Goal: Task Accomplishment & Management: Manage account settings

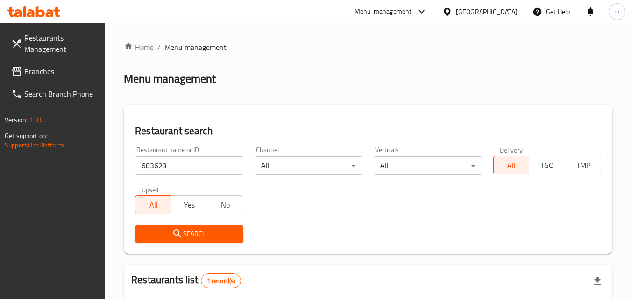
scroll to position [117, 0]
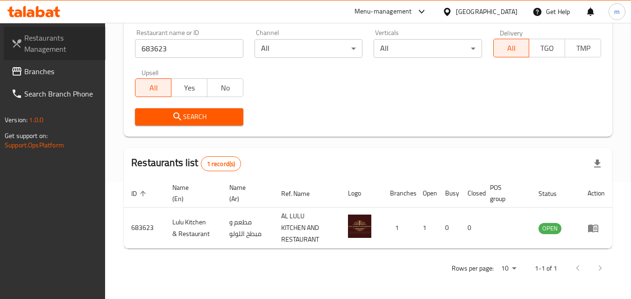
click at [43, 46] on span "Restaurants Management" at bounding box center [61, 43] width 74 height 22
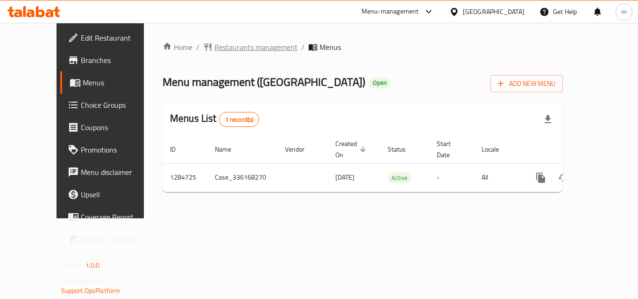
click at [214, 42] on span "Restaurants management" at bounding box center [255, 47] width 83 height 11
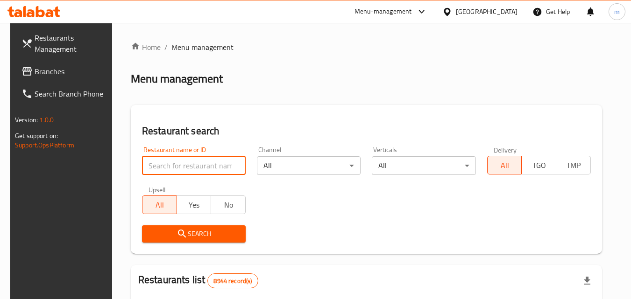
paste input "695639"
type input "695639"
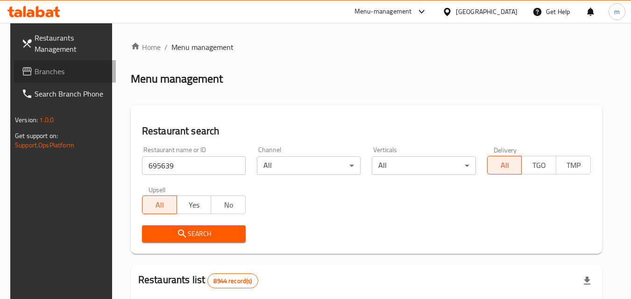
click at [24, 70] on span at bounding box center [27, 71] width 13 height 11
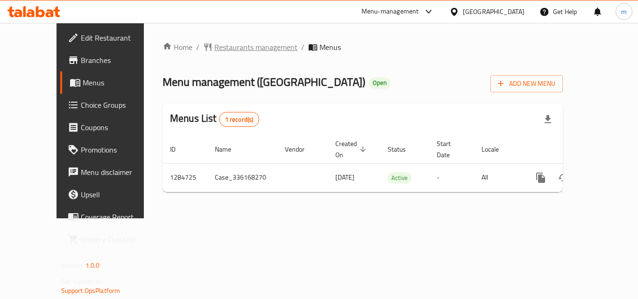
click at [214, 45] on span "Restaurants management" at bounding box center [255, 47] width 83 height 11
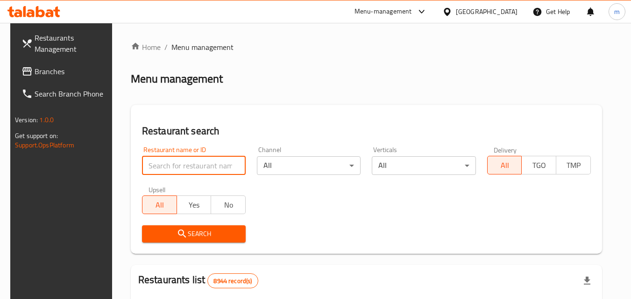
paste input "695639"
type input "695639"
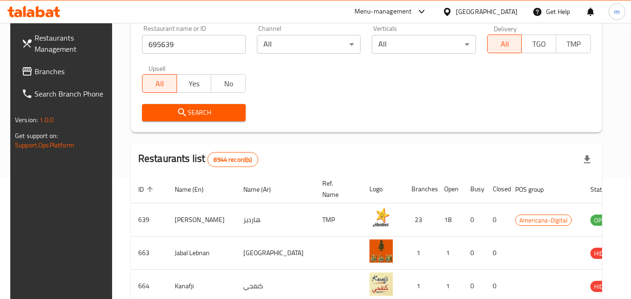
scroll to position [128, 0]
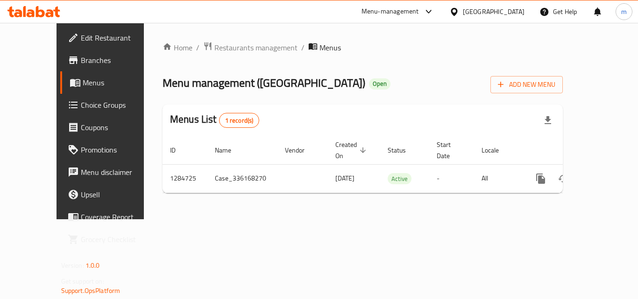
click at [510, 8] on div "[GEOGRAPHIC_DATA]" at bounding box center [494, 12] width 62 height 10
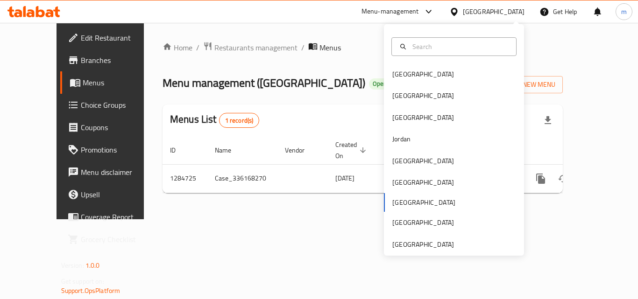
click at [397, 203] on div "Bahrain Egypt Iraq Jordan Kuwait Oman Qatar Saudi Arabia United Arab Emirates" at bounding box center [454, 160] width 140 height 192
click at [70, 85] on icon at bounding box center [75, 83] width 10 height 8
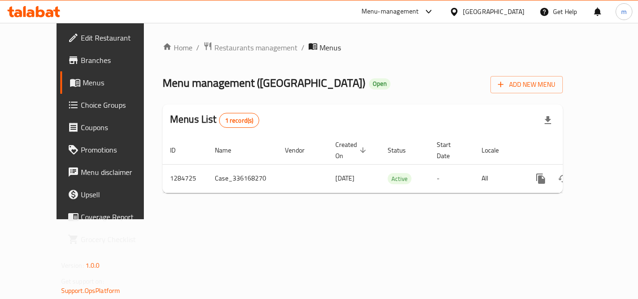
click at [81, 60] on span "Branches" at bounding box center [118, 60] width 75 height 11
click at [214, 43] on span "Restaurants management" at bounding box center [255, 47] width 83 height 11
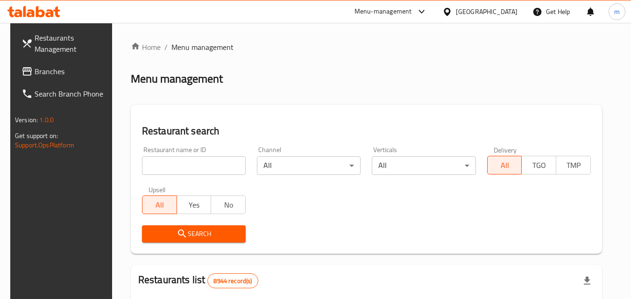
click at [179, 173] on div at bounding box center [315, 149] width 631 height 299
click at [179, 169] on input "search" at bounding box center [194, 165] width 104 height 19
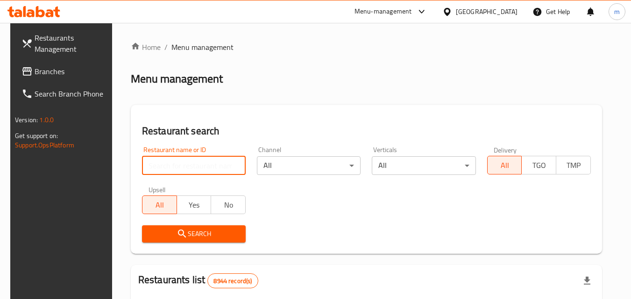
paste input "695639"
type input "695639"
click button "Search" at bounding box center [194, 234] width 104 height 17
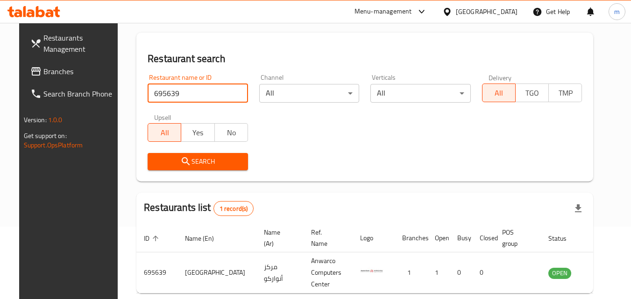
scroll to position [117, 0]
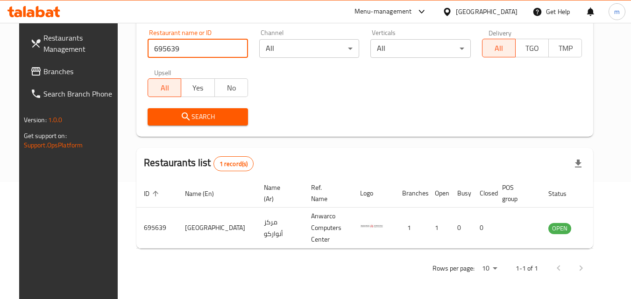
click at [361, 91] on div "Restaurant name or ID 695639 Restaurant name or ID Channel All ​ Verticals All …" at bounding box center [365, 77] width 446 height 107
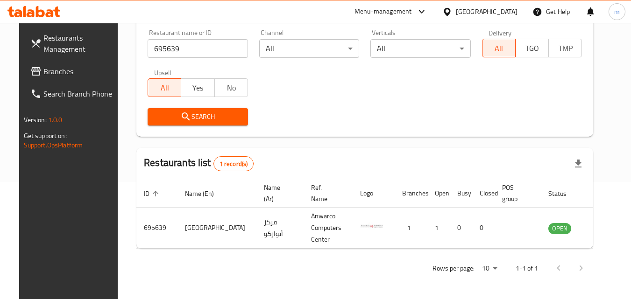
click at [452, 8] on icon at bounding box center [447, 12] width 10 height 10
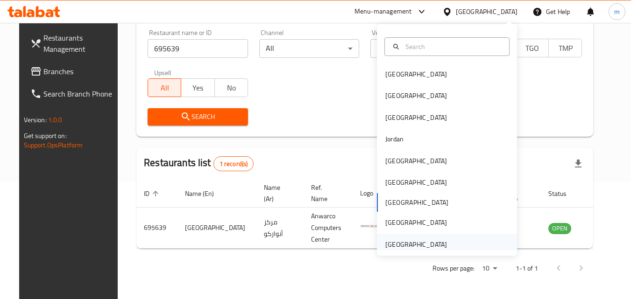
click at [412, 246] on div "[GEOGRAPHIC_DATA]" at bounding box center [416, 245] width 62 height 10
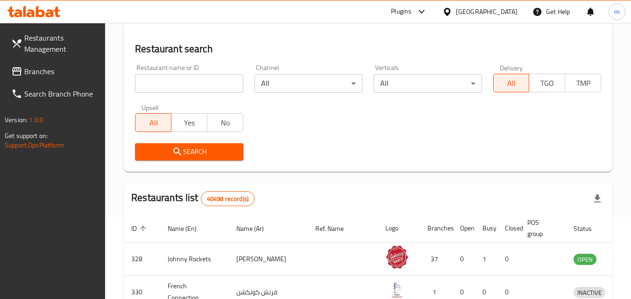
scroll to position [117, 0]
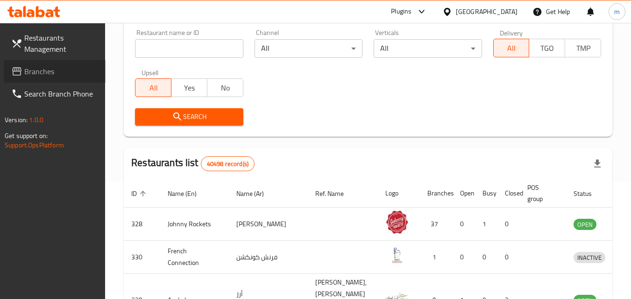
click at [40, 64] on link "Branches" at bounding box center [55, 71] width 102 height 22
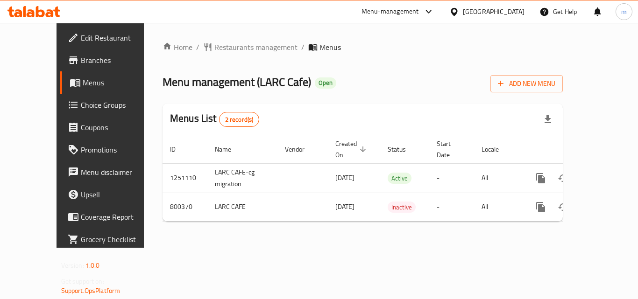
click at [380, 84] on div "Menu management ( LARC Cafe ) Open Add New Menu" at bounding box center [363, 81] width 400 height 21
click at [214, 51] on span "Restaurants management" at bounding box center [255, 47] width 83 height 11
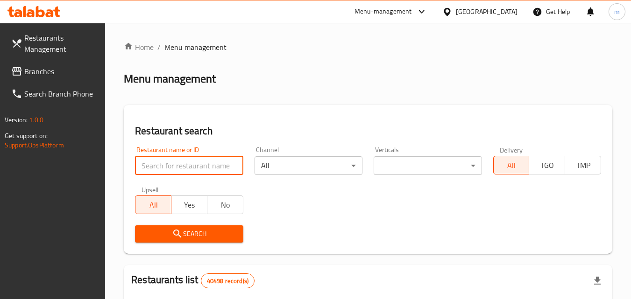
paste input "653732"
type input "653732"
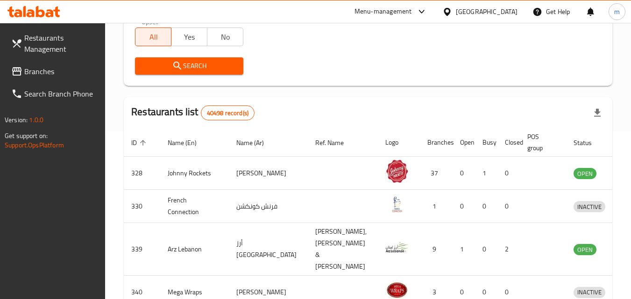
scroll to position [243, 0]
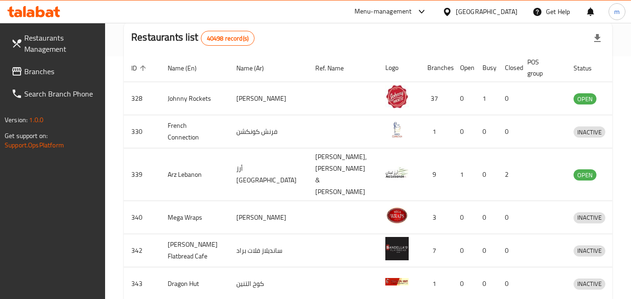
click at [28, 71] on span "Branches" at bounding box center [61, 71] width 74 height 11
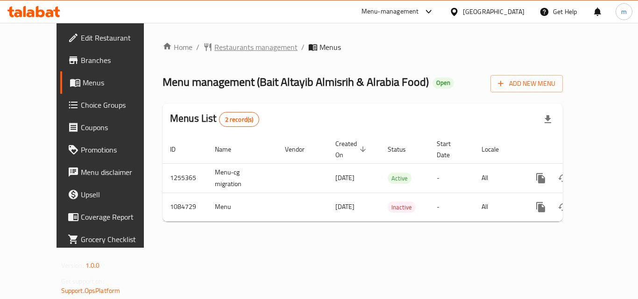
click at [214, 45] on span "Restaurants management" at bounding box center [255, 47] width 83 height 11
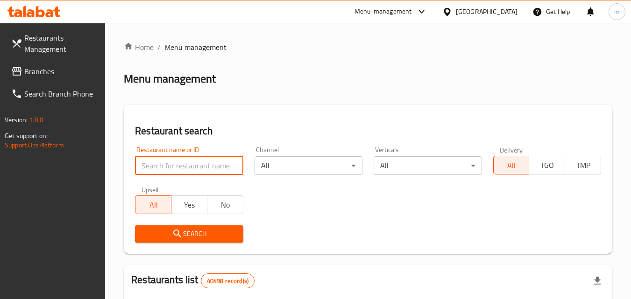
paste input "664570"
type input "664570"
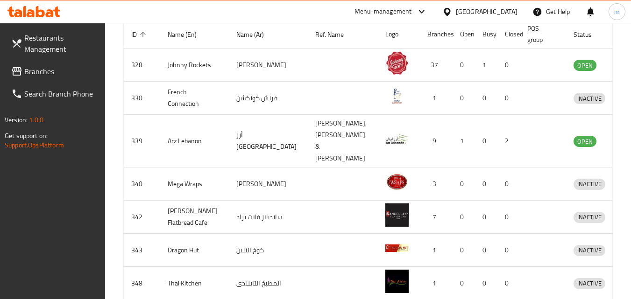
scroll to position [287, 0]
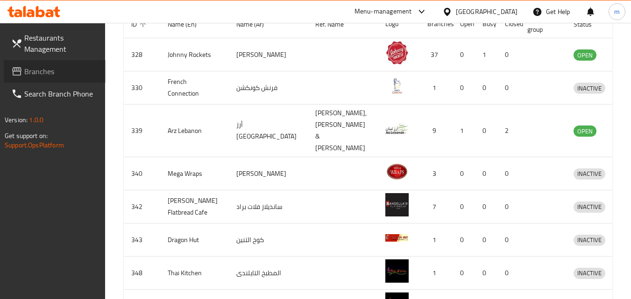
click at [18, 70] on icon at bounding box center [16, 71] width 11 height 11
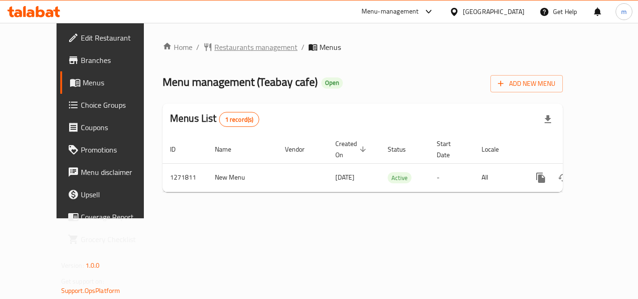
click at [223, 51] on span "Restaurants management" at bounding box center [255, 47] width 83 height 11
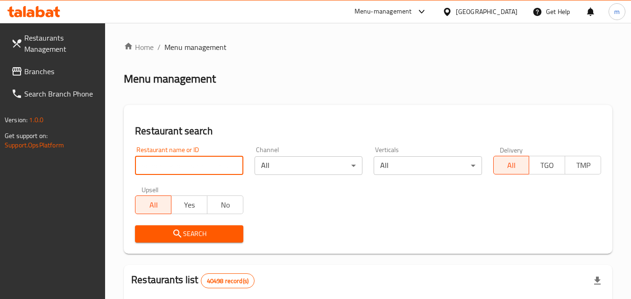
paste input "689863"
type input "689863"
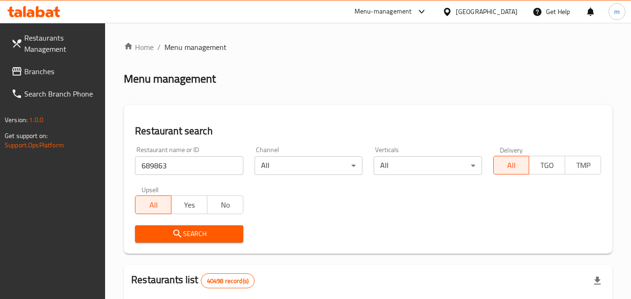
click at [482, 14] on div "[GEOGRAPHIC_DATA]" at bounding box center [487, 12] width 62 height 10
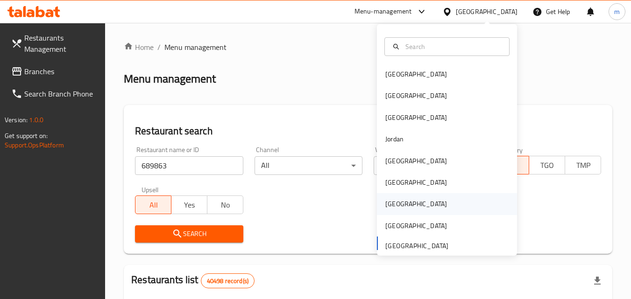
click at [402, 200] on div "[GEOGRAPHIC_DATA]" at bounding box center [447, 203] width 140 height 21
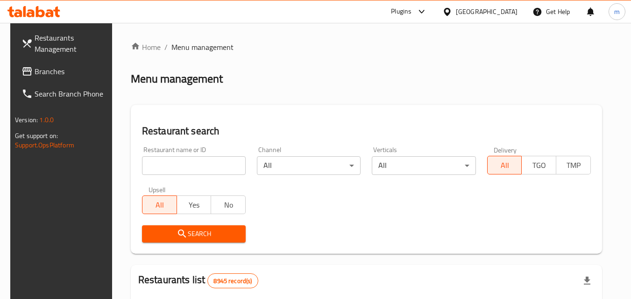
click at [50, 64] on link "Branches" at bounding box center [65, 71] width 102 height 22
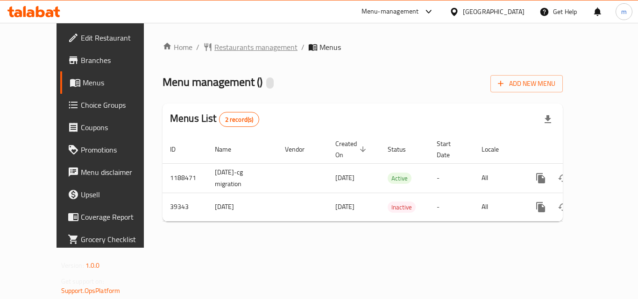
click at [214, 49] on span "Restaurants management" at bounding box center [255, 47] width 83 height 11
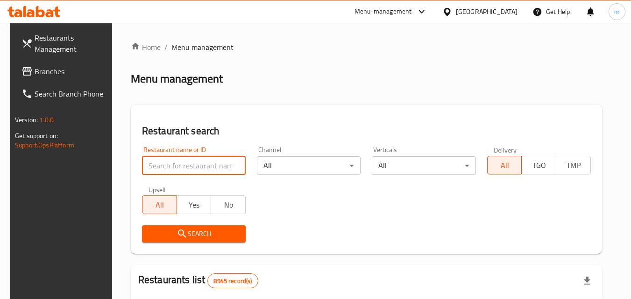
click at [185, 166] on input "search" at bounding box center [194, 165] width 104 height 19
paste input "20517"
type input "20517"
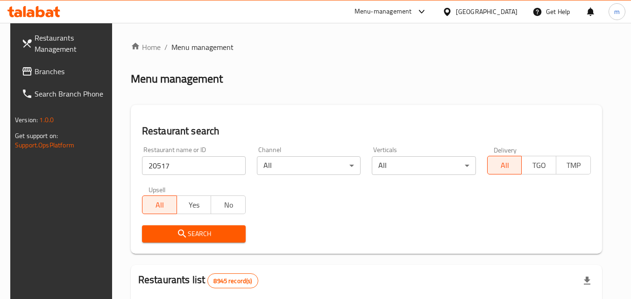
click at [200, 235] on span "Search" at bounding box center [193, 234] width 89 height 12
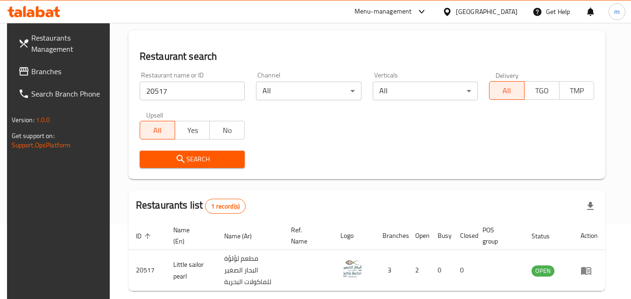
scroll to position [93, 0]
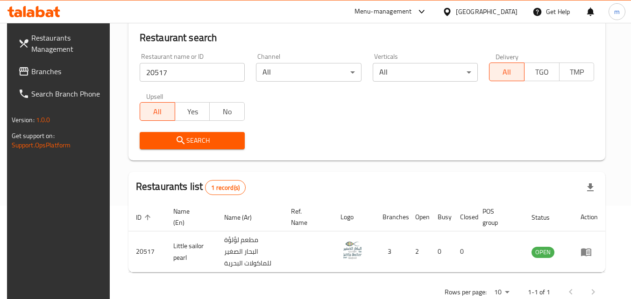
click at [452, 10] on icon at bounding box center [447, 12] width 10 height 10
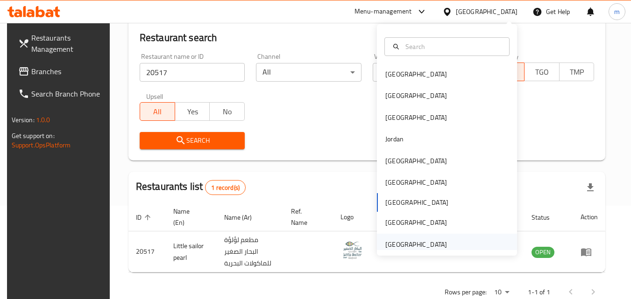
click at [435, 241] on div "[GEOGRAPHIC_DATA]" at bounding box center [416, 245] width 62 height 10
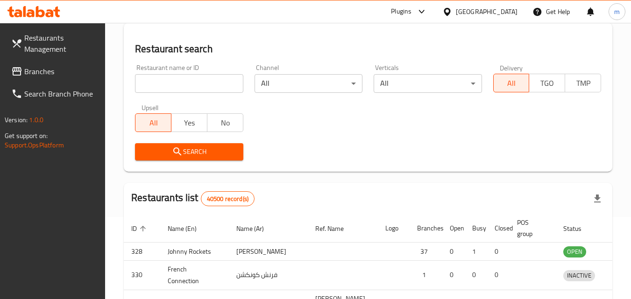
scroll to position [93, 0]
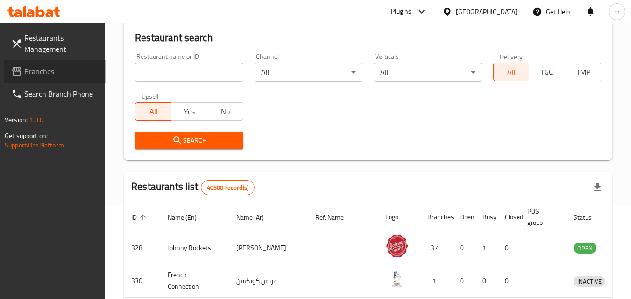
click at [68, 72] on span "Branches" at bounding box center [61, 71] width 74 height 11
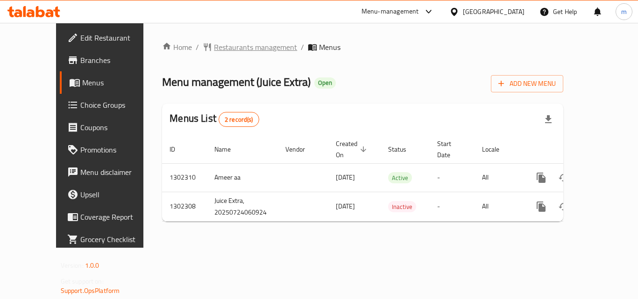
click at [227, 43] on span "Restaurants management" at bounding box center [255, 47] width 83 height 11
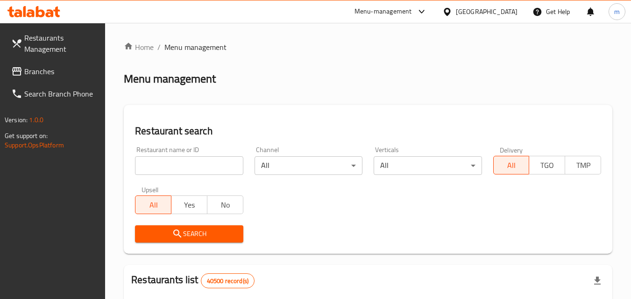
click at [190, 161] on input "search" at bounding box center [189, 165] width 108 height 19
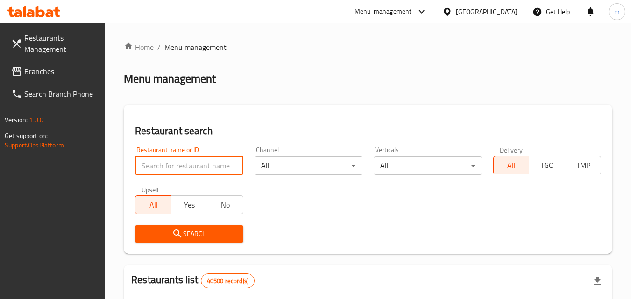
paste input "702378"
type input "702378"
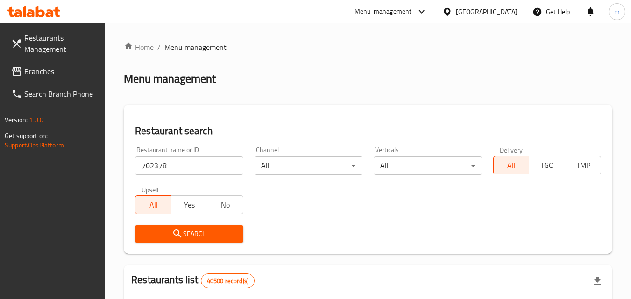
click at [188, 233] on span "Search" at bounding box center [188, 234] width 93 height 12
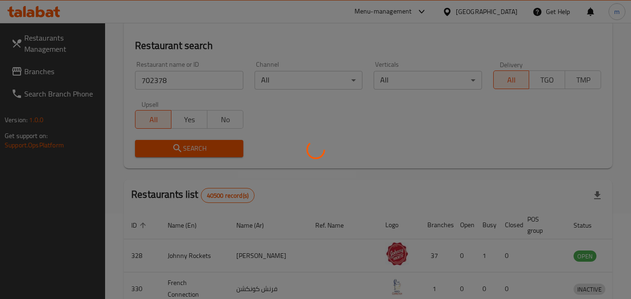
scroll to position [93, 0]
